Goal: Contribute content

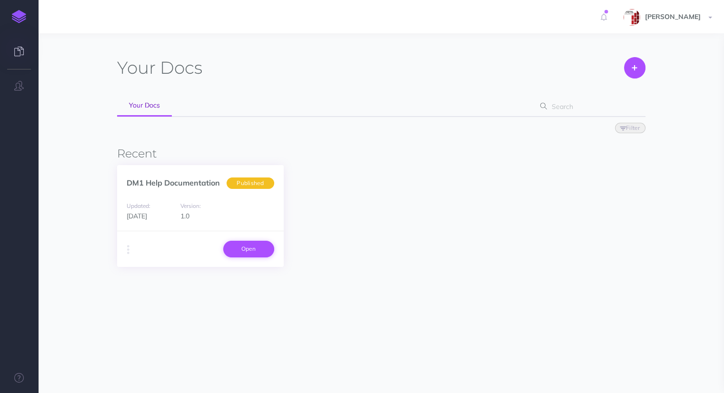
click at [249, 246] on link "Open" at bounding box center [248, 249] width 51 height 16
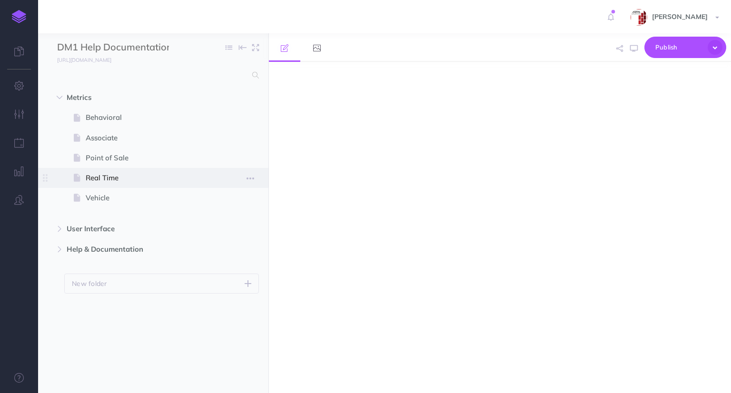
select select "null"
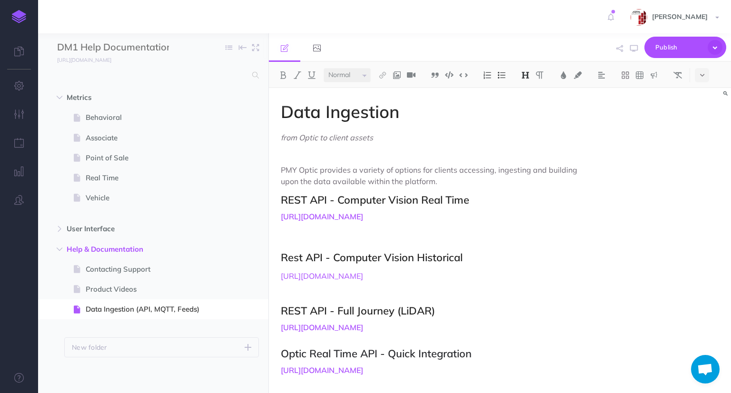
click at [421, 199] on h2 "REST API - Computer Vision Real Time" at bounding box center [430, 199] width 299 height 11
click at [301, 263] on h2 "Rest API - Computer Vision Historical" at bounding box center [430, 257] width 299 height 11
click at [421, 263] on h2 "REST API - Computer Vision Historical" at bounding box center [430, 257] width 299 height 11
click at [397, 317] on h2 "REST API - Full Journey (LiDAR)" at bounding box center [430, 310] width 299 height 11
click at [439, 317] on h2 "REST API - Full Journey (LiDAR)" at bounding box center [430, 310] width 299 height 11
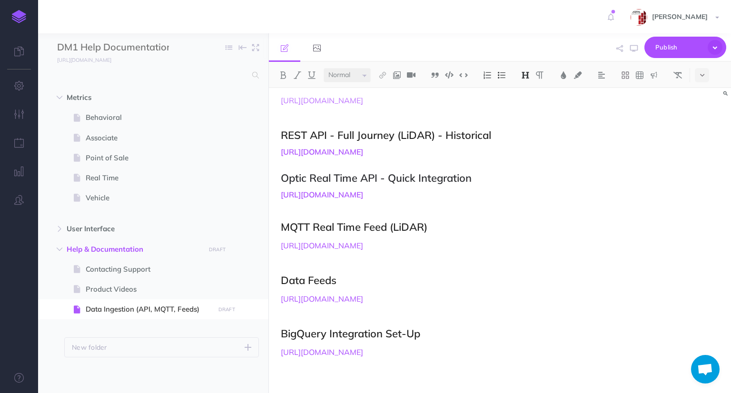
scroll to position [188, 0]
click at [314, 233] on h2 "MQTT Real Time Feed (LiDAR)" at bounding box center [430, 226] width 299 height 11
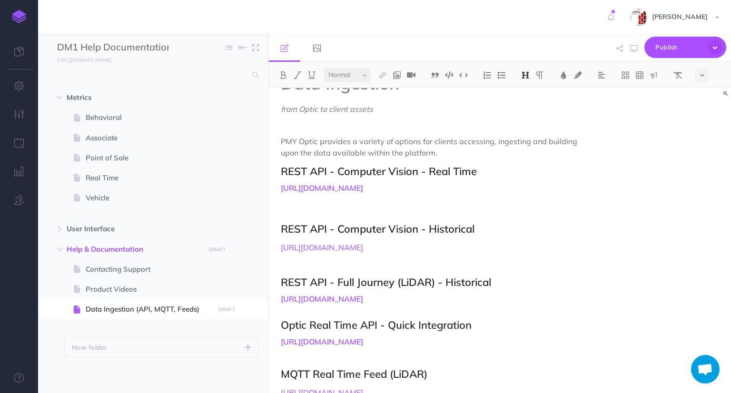
scroll to position [0, 0]
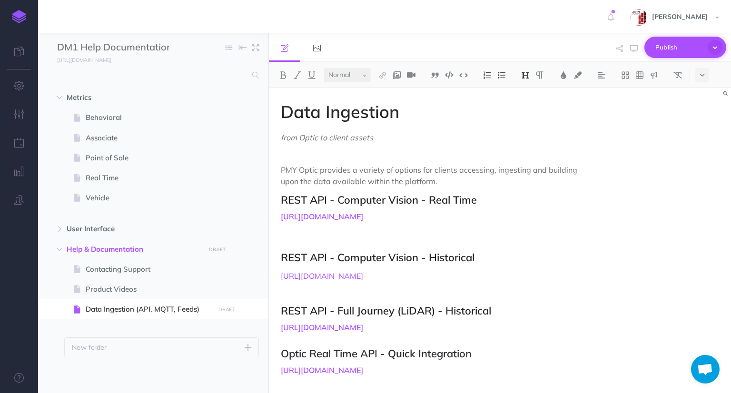
click at [666, 47] on span "Publish" at bounding box center [680, 47] width 48 height 15
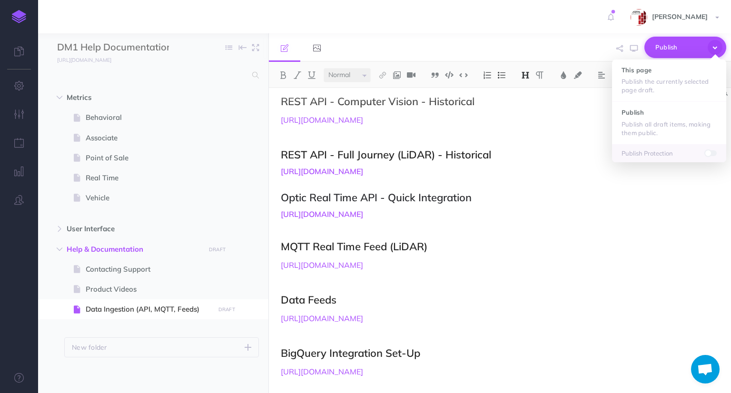
scroll to position [157, 0]
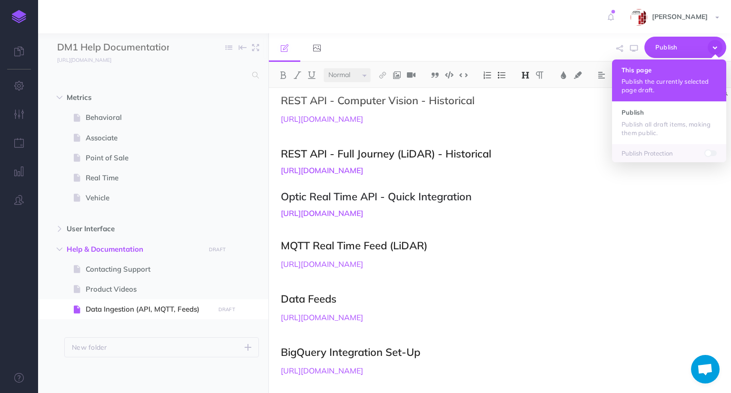
click at [657, 87] on p "Publish the currently selected page draft." at bounding box center [669, 85] width 95 height 17
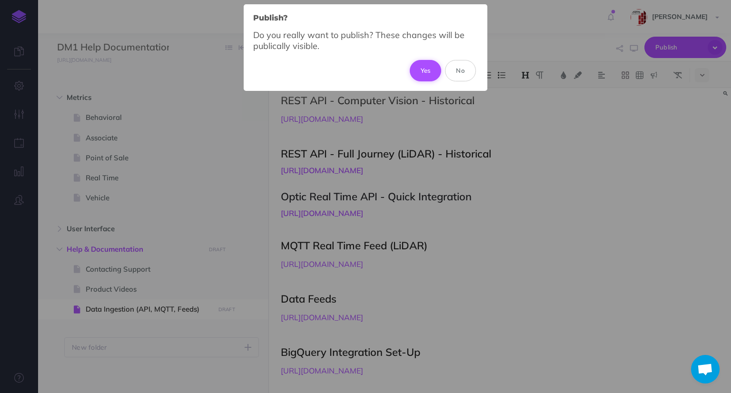
click at [420, 70] on button "Yes" at bounding box center [426, 70] width 32 height 21
